Goal: Navigation & Orientation: Find specific page/section

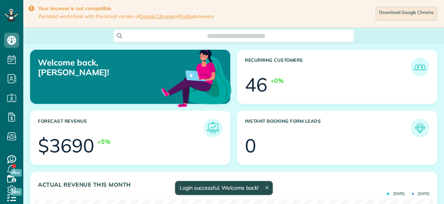
scroll to position [177, 399]
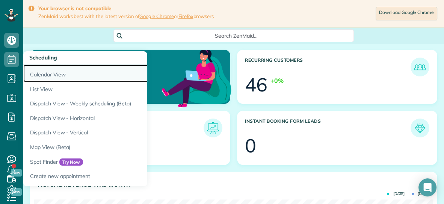
click at [38, 72] on link "Calendar View" at bounding box center [117, 73] width 188 height 17
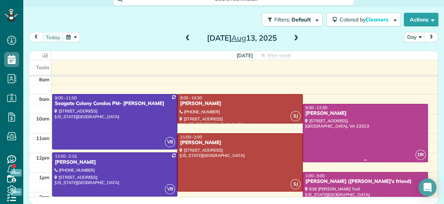
scroll to position [21, 0]
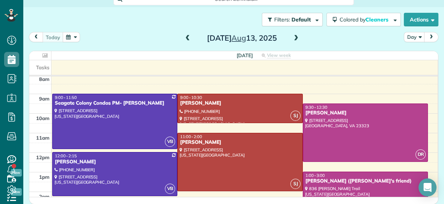
click at [295, 35] on span at bounding box center [296, 38] width 8 height 7
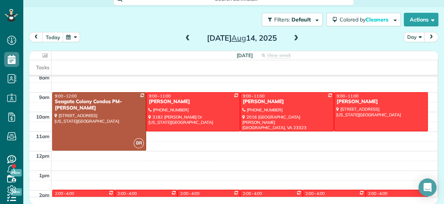
scroll to position [22, 0]
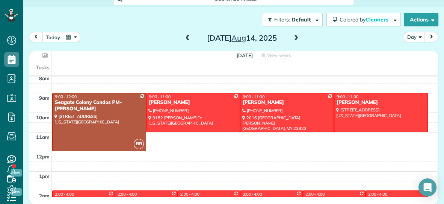
click at [189, 35] on span at bounding box center [188, 38] width 8 height 7
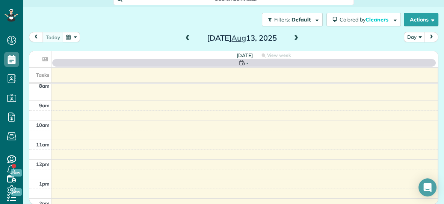
scroll to position [0, 0]
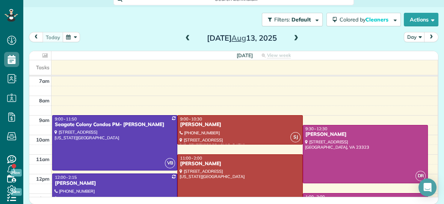
click at [297, 40] on span at bounding box center [296, 38] width 8 height 7
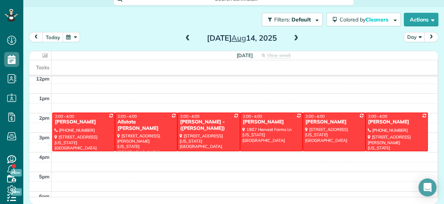
scroll to position [101, 0]
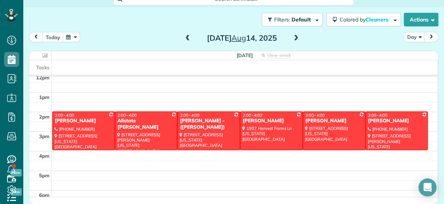
click at [188, 37] on span at bounding box center [188, 38] width 8 height 7
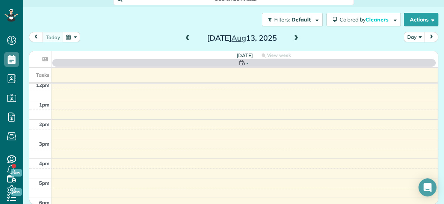
scroll to position [0, 0]
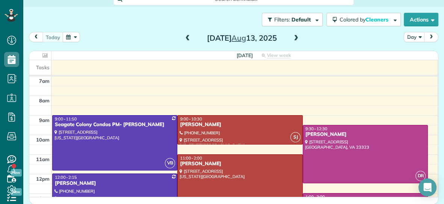
click at [297, 38] on span at bounding box center [296, 38] width 8 height 7
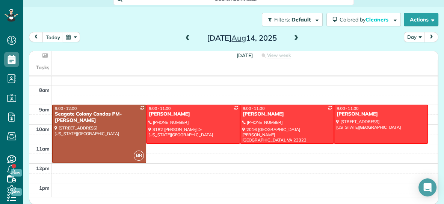
scroll to position [8, 0]
